Goal: Information Seeking & Learning: Learn about a topic

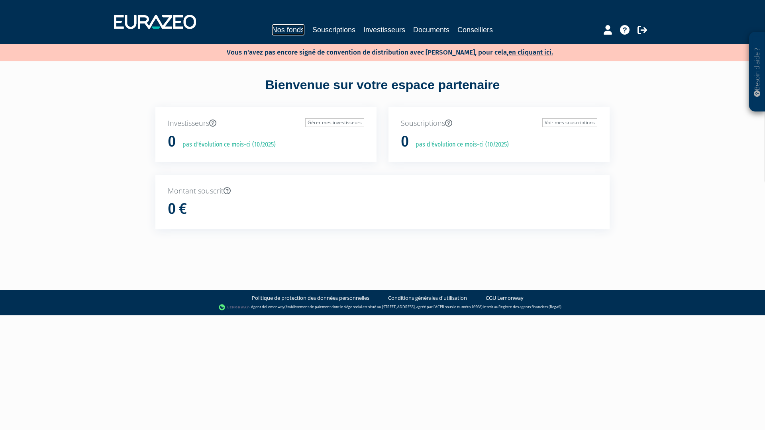
click at [286, 31] on link "Nos fonds" at bounding box center [288, 29] width 32 height 11
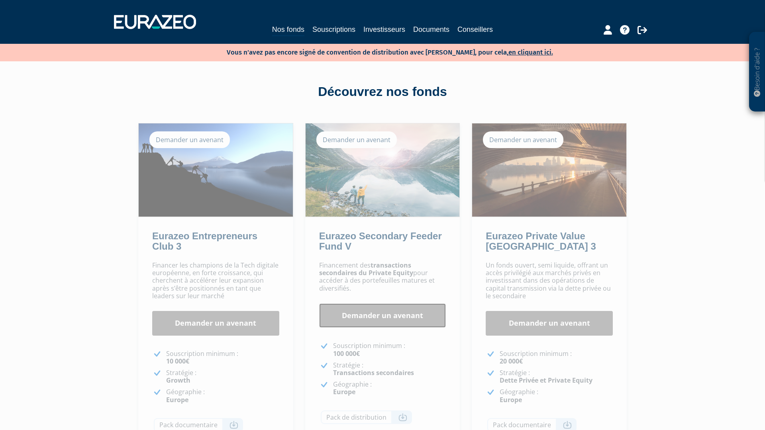
click at [357, 323] on link "Demander un avenant" at bounding box center [382, 315] width 127 height 25
click at [336, 29] on link "Souscriptions" at bounding box center [333, 29] width 43 height 11
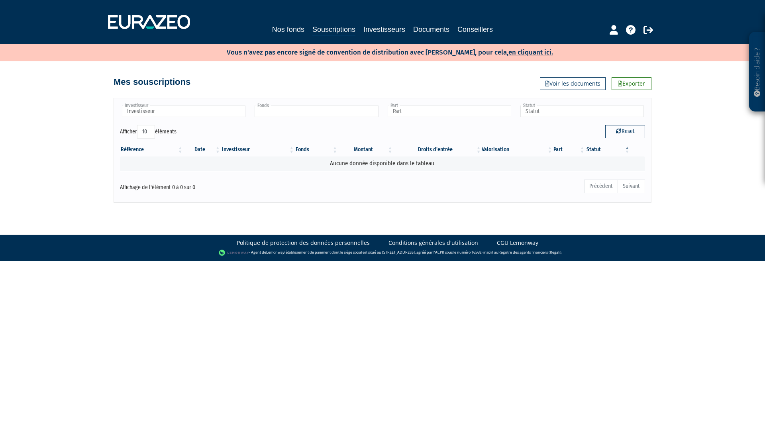
click at [289, 115] on input "text" at bounding box center [315, 112] width 123 height 12
type input "Fonds"
click at [187, 106] on input "text" at bounding box center [183, 112] width 123 height 12
click at [422, 31] on link "Documents" at bounding box center [431, 29] width 36 height 11
type input "Investisseur"
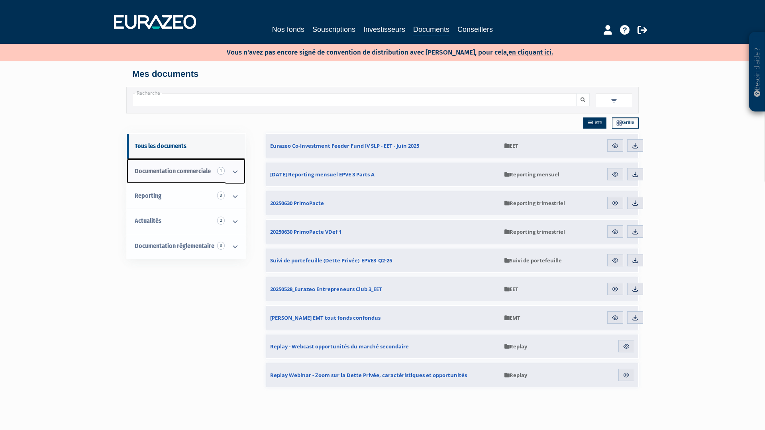
click at [237, 168] on icon at bounding box center [235, 171] width 21 height 25
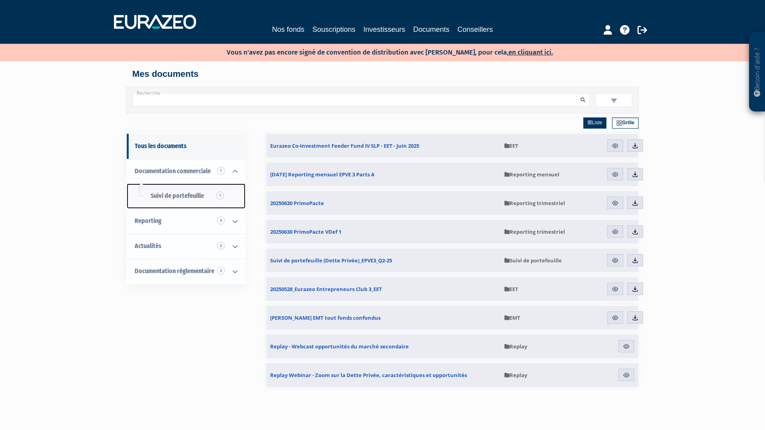
click at [204, 194] on link "Suivi de portefeuille 1" at bounding box center [186, 196] width 119 height 25
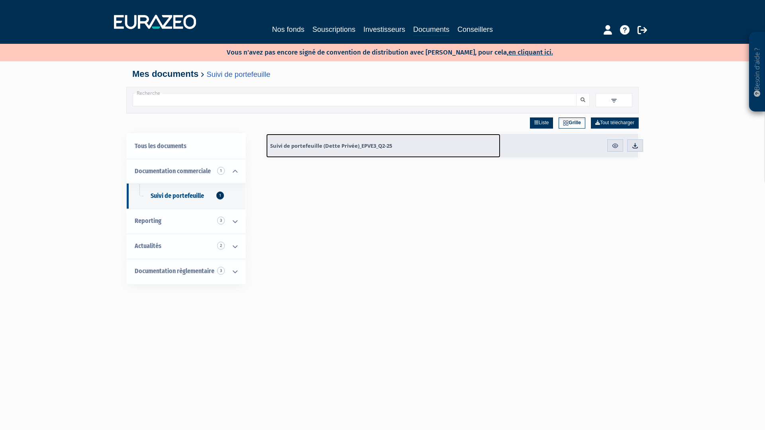
click at [323, 145] on span "Suivi de portefeuille (Dette Privée)_EPVE3_Q2-25" at bounding box center [331, 145] width 122 height 7
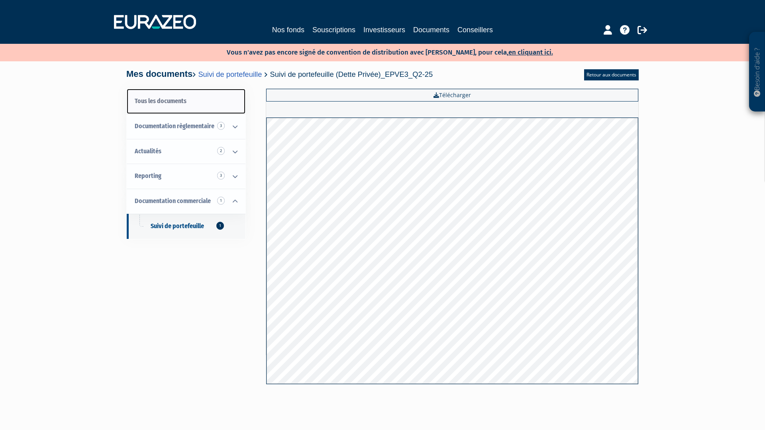
click at [184, 102] on link "Tous les documents" at bounding box center [186, 101] width 119 height 25
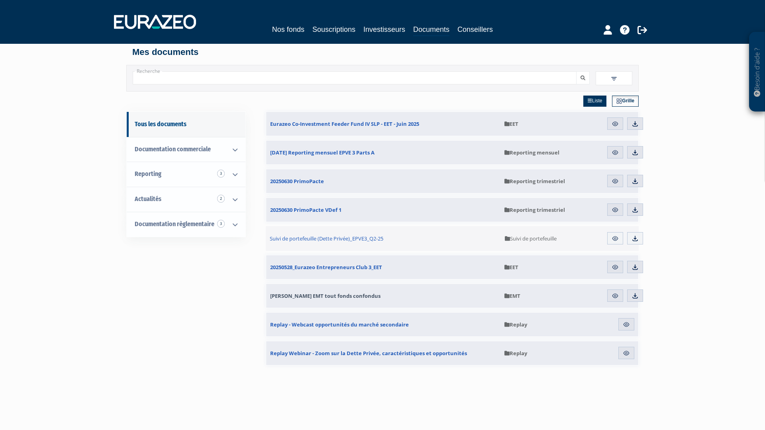
scroll to position [24, 0]
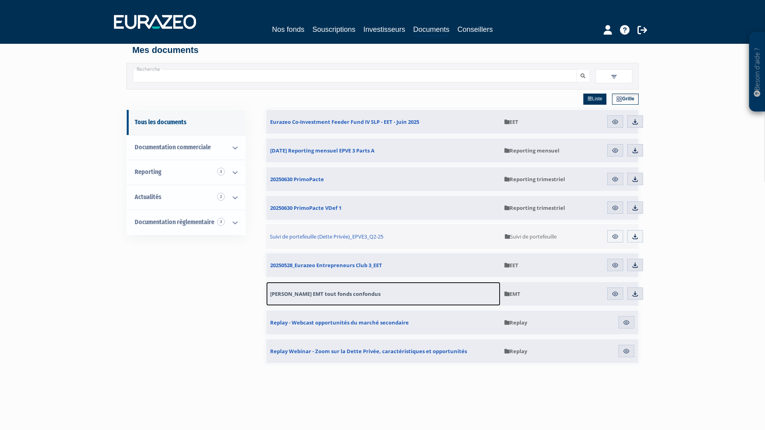
click at [336, 293] on span "[PERSON_NAME] EMT tout fonds confondus" at bounding box center [325, 293] width 110 height 7
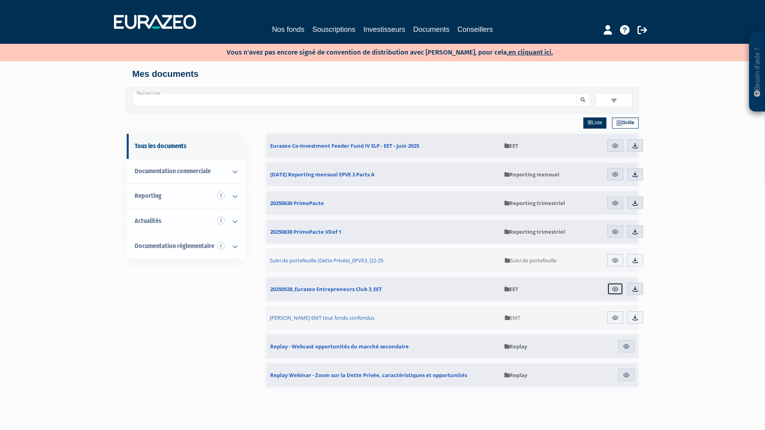
click at [613, 287] on img at bounding box center [614, 289] width 7 height 7
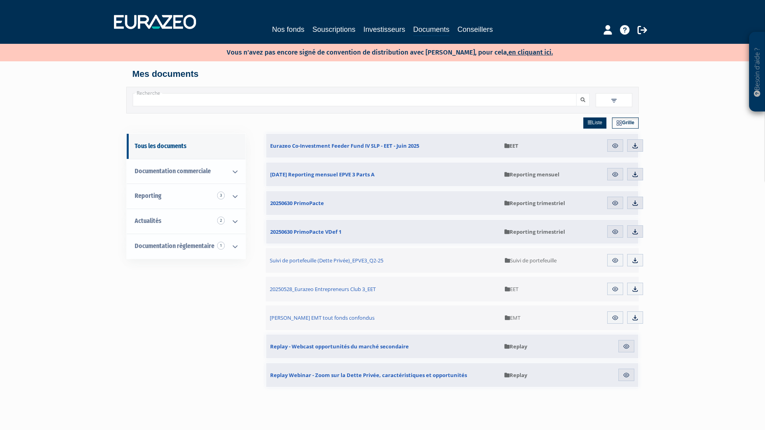
click at [515, 315] on span "EMT" at bounding box center [513, 317] width 16 height 7
click at [320, 316] on span "Fichier EMT tout fonds confondus" at bounding box center [322, 317] width 105 height 7
click at [196, 197] on link "Reporting 3" at bounding box center [186, 196] width 119 height 25
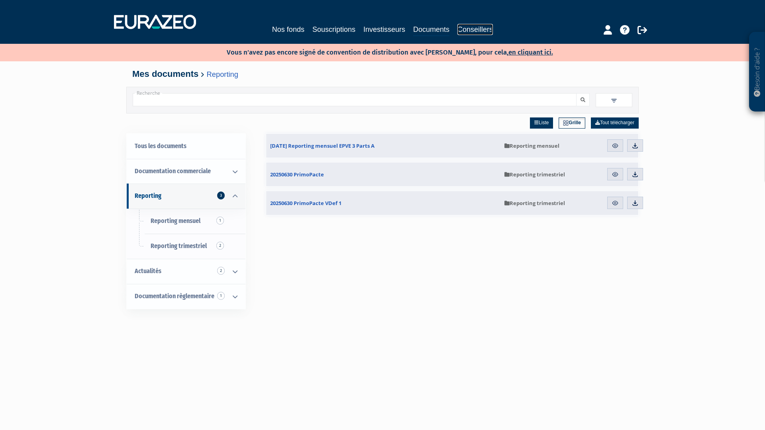
click at [473, 29] on link "Conseillers" at bounding box center [474, 29] width 35 height 11
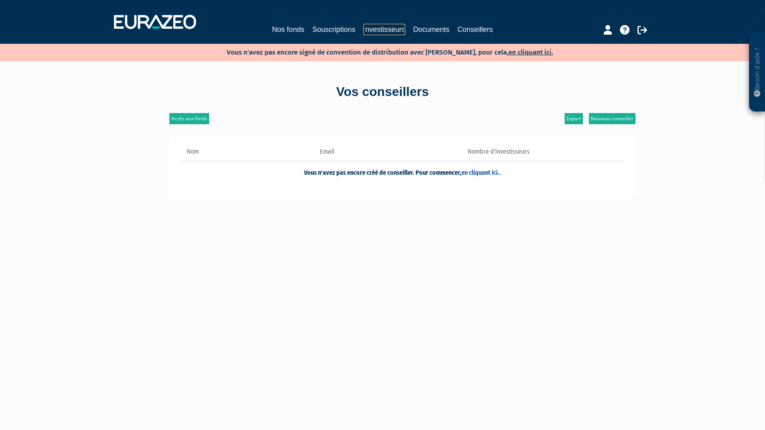
click at [385, 26] on link "Investisseurs" at bounding box center [384, 29] width 42 height 11
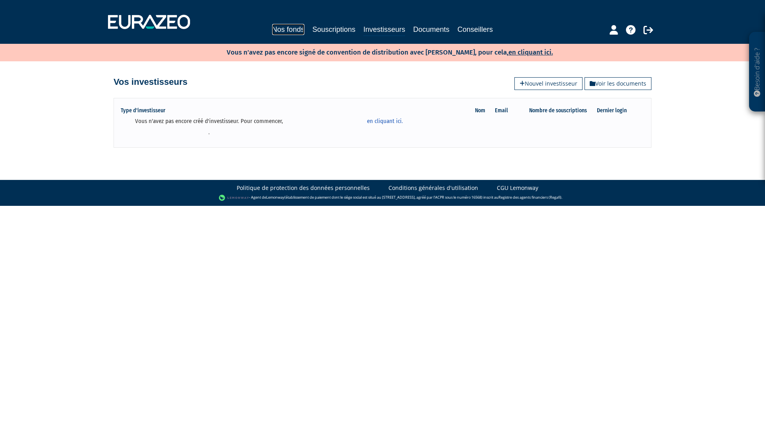
click at [292, 31] on link "Nos fonds" at bounding box center [288, 29] width 32 height 11
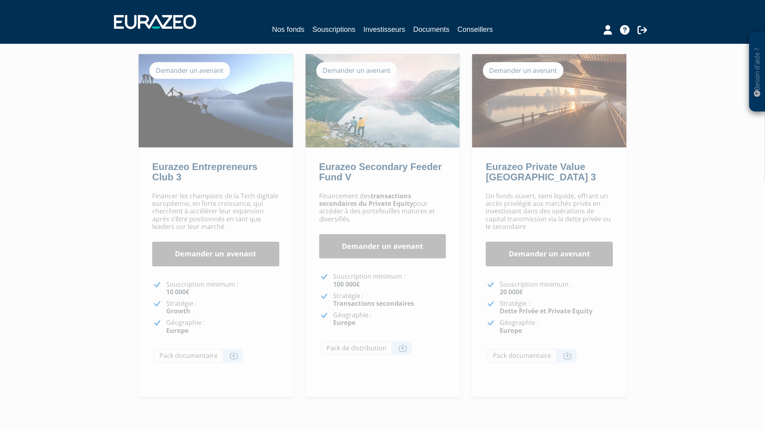
scroll to position [68, 0]
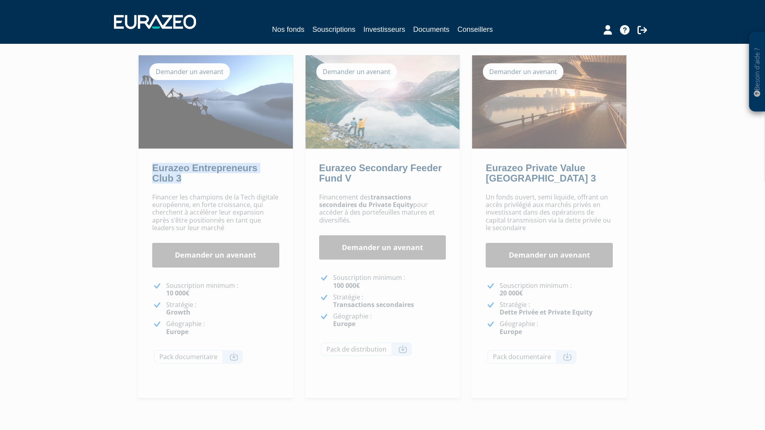
drag, startPoint x: 186, startPoint y: 180, endPoint x: 149, endPoint y: 167, distance: 39.4
click at [149, 167] on div "Eurazeo Entrepreneurs Club 3" at bounding box center [215, 175] width 155 height 25
copy link "Eurazeo Entrepreneurs Club 3"
